Goal: Task Accomplishment & Management: Complete application form

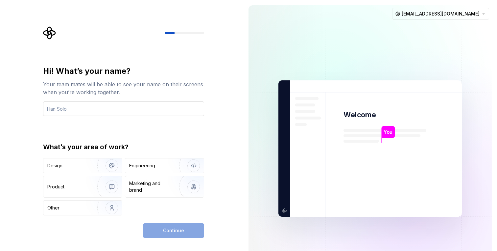
click at [69, 110] on input "text" at bounding box center [123, 108] width 161 height 14
type input "[PERSON_NAME]"
click at [34, 145] on div "Hi! What’s your name? Your team mates will be able to see your name on their sc…" at bounding box center [121, 148] width 243 height 297
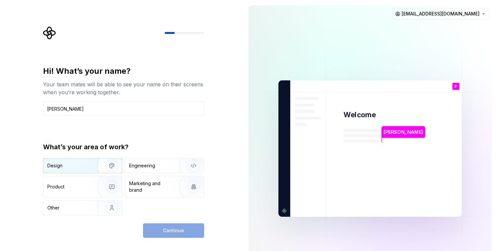
click at [90, 170] on img "button" at bounding box center [107, 165] width 42 height 44
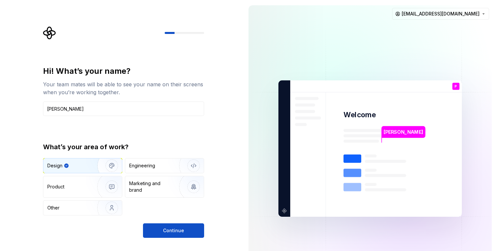
click at [90, 170] on img "button" at bounding box center [107, 165] width 42 height 44
click at [86, 185] on div "Product" at bounding box center [68, 186] width 43 height 7
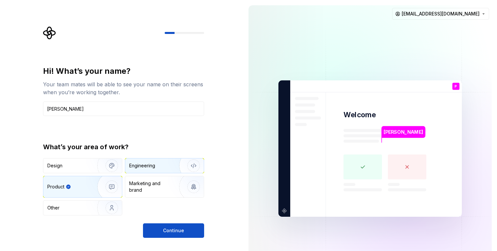
click at [149, 168] on div "Engineering" at bounding box center [142, 165] width 26 height 7
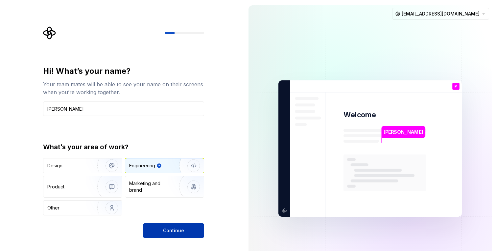
click at [177, 229] on span "Continue" at bounding box center [173, 230] width 21 height 7
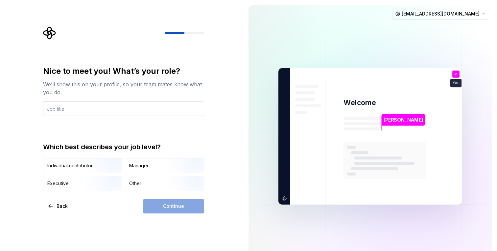
click at [121, 111] on input "text" at bounding box center [123, 108] width 161 height 14
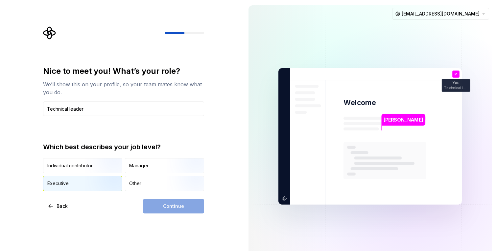
type input "Technical leader"
click at [99, 181] on img "button" at bounding box center [106, 191] width 42 height 44
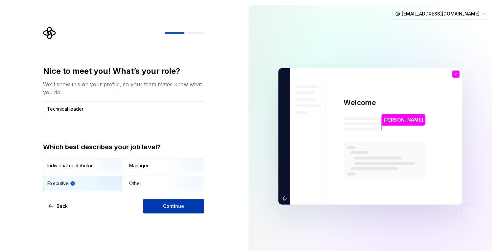
click at [188, 204] on button "Continue" at bounding box center [173, 206] width 61 height 14
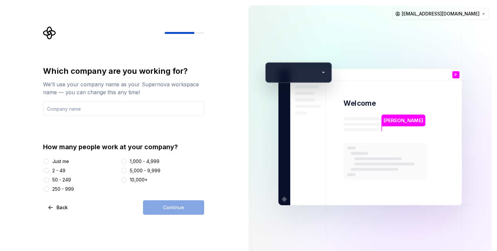
click at [62, 160] on div "Just me" at bounding box center [60, 161] width 17 height 7
click at [49, 160] on button "Just me" at bounding box center [46, 160] width 5 height 5
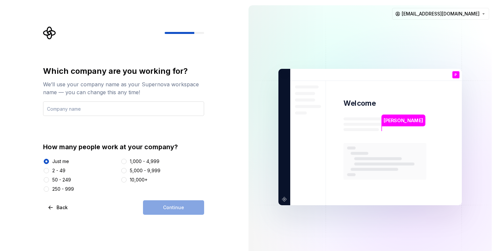
click at [130, 108] on input "text" at bounding box center [123, 108] width 161 height 14
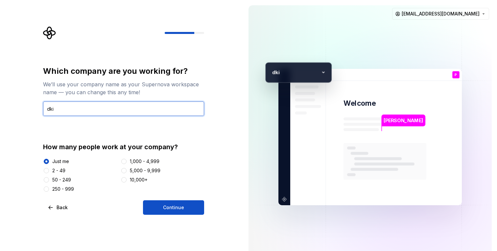
click at [130, 107] on input "dki" at bounding box center [123, 108] width 161 height 14
type input "poli"
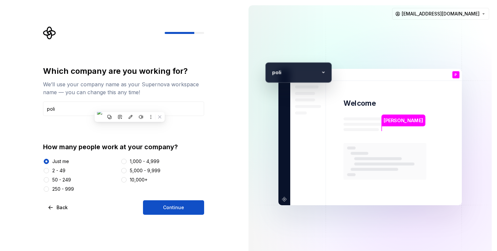
click at [173, 133] on div "Which company are you working for? We’ll use your company name as your Supernov…" at bounding box center [123, 129] width 161 height 126
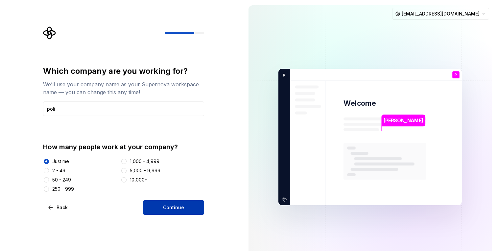
click at [186, 204] on button "Continue" at bounding box center [173, 207] width 61 height 14
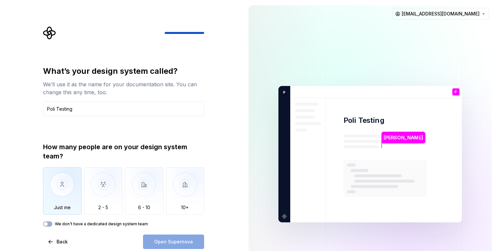
type input "Poli Testing"
click at [62, 190] on img "button" at bounding box center [62, 189] width 38 height 44
click at [173, 242] on span "Open Supernova" at bounding box center [173, 241] width 39 height 7
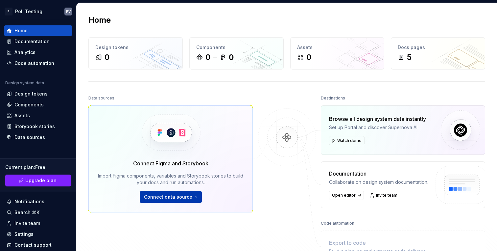
click at [195, 197] on button "Connect data source" at bounding box center [171, 197] width 62 height 12
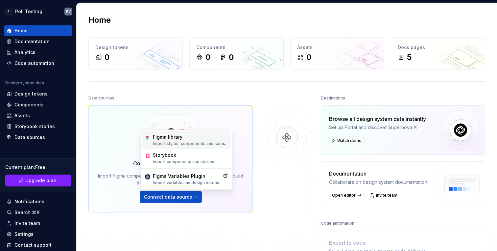
click at [199, 143] on p "Import styles, components and icons." at bounding box center [189, 143] width 73 height 5
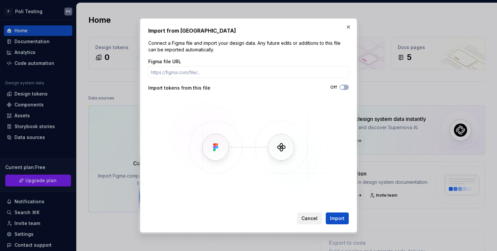
click at [311, 219] on span "Cancel" at bounding box center [309, 218] width 16 height 7
